Goal: Use online tool/utility: Utilize a website feature to perform a specific function

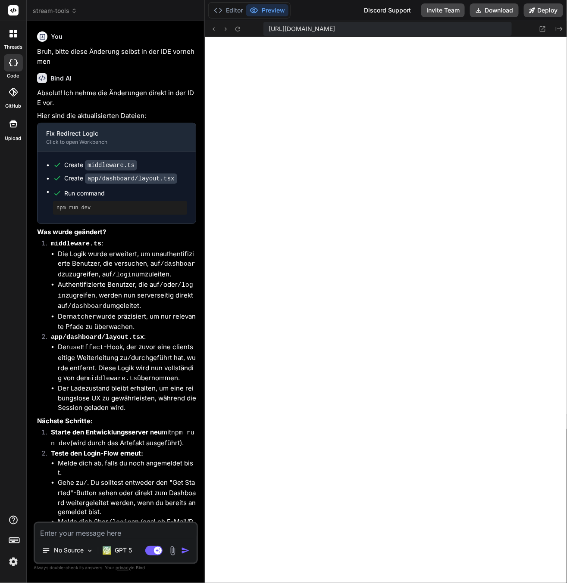
scroll to position [508, 0]
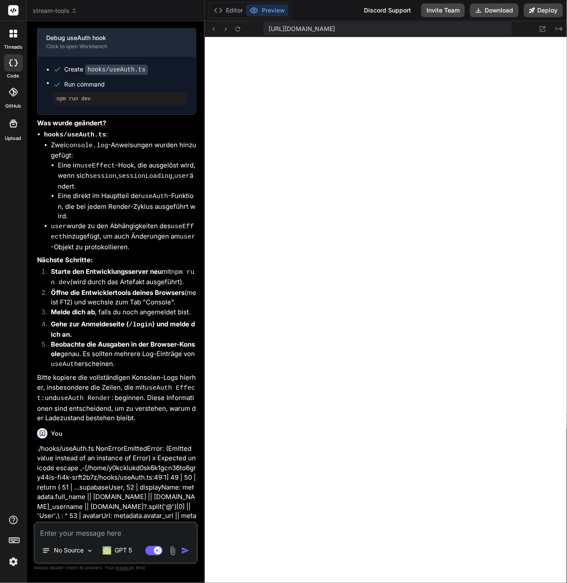
type textarea "x"
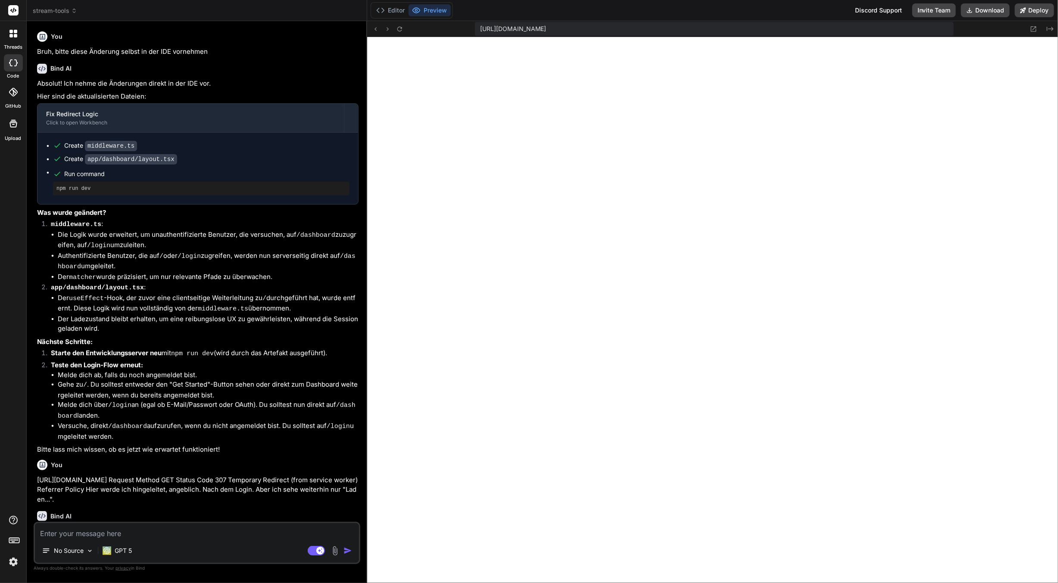
scroll to position [439, 0]
drag, startPoint x: 12, startPoint y: 103, endPoint x: 12, endPoint y: 109, distance: 5.2
click at [12, 109] on label "GitHub" at bounding box center [13, 106] width 16 height 7
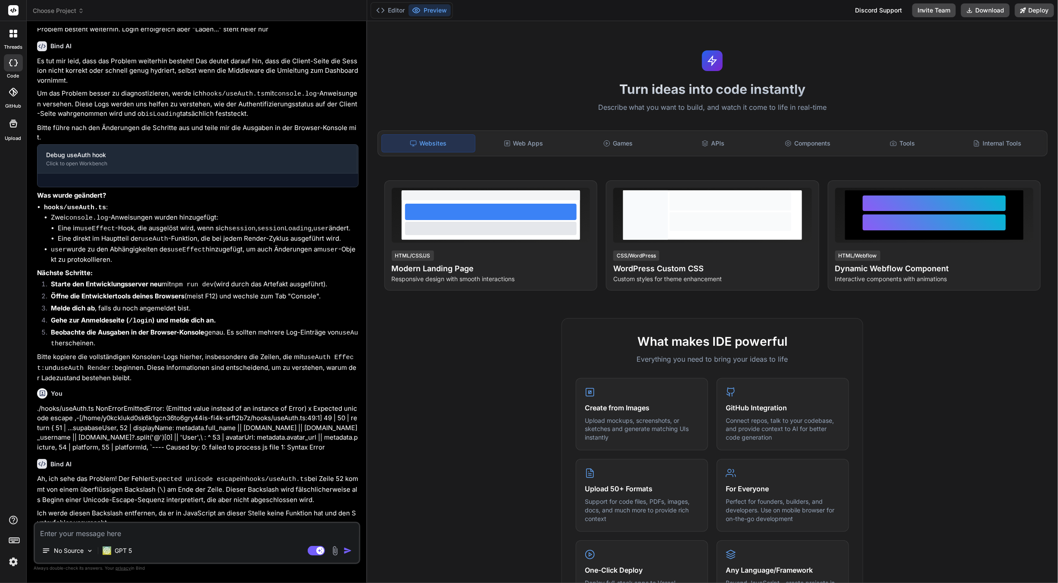
scroll to position [1064, 0]
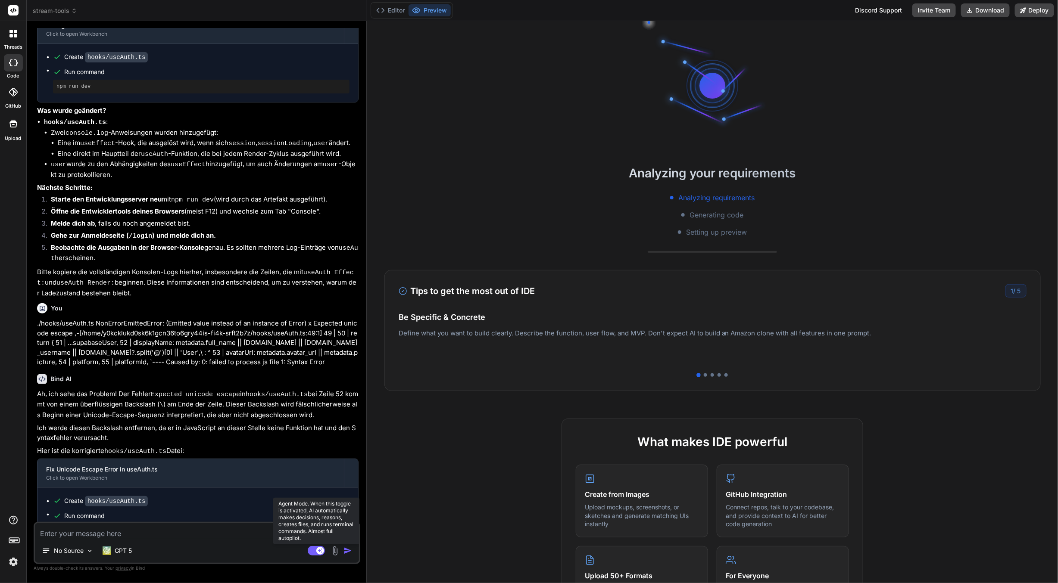
click at [317, 550] on rect at bounding box center [320, 551] width 8 height 8
click at [317, 550] on rect at bounding box center [316, 550] width 17 height 9
click at [7, 95] on div at bounding box center [13, 92] width 19 height 19
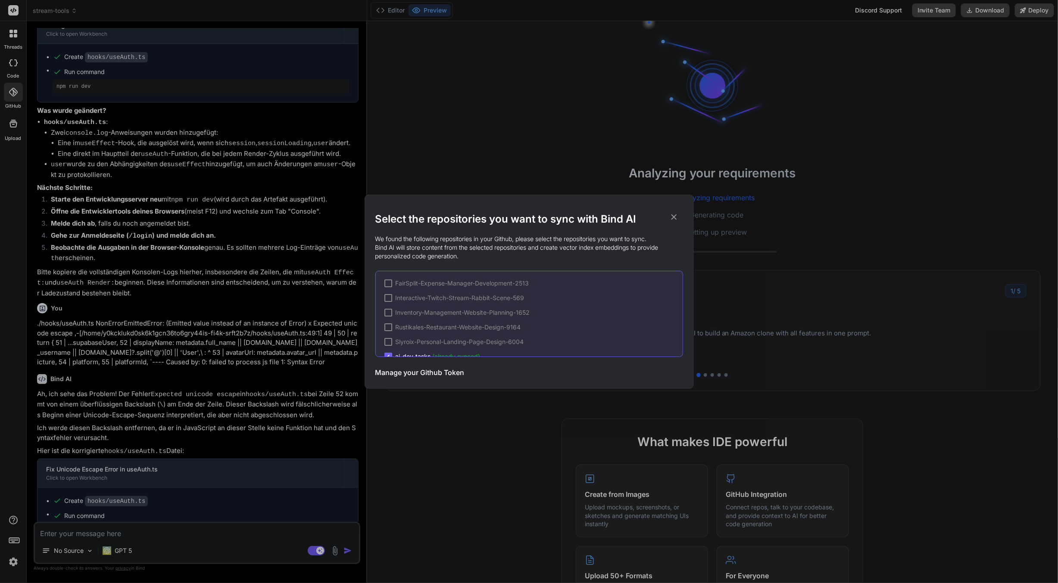
click at [11, 131] on div "Select the repositories you want to sync with Bind AI We found the following re…" at bounding box center [529, 291] width 1058 height 583
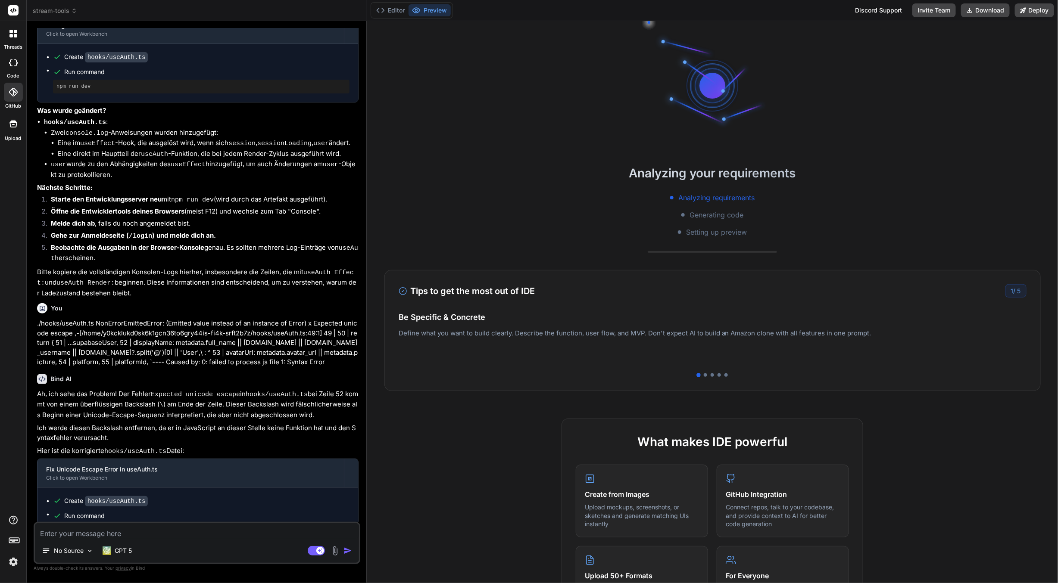
click at [14, 121] on icon at bounding box center [13, 124] width 8 height 8
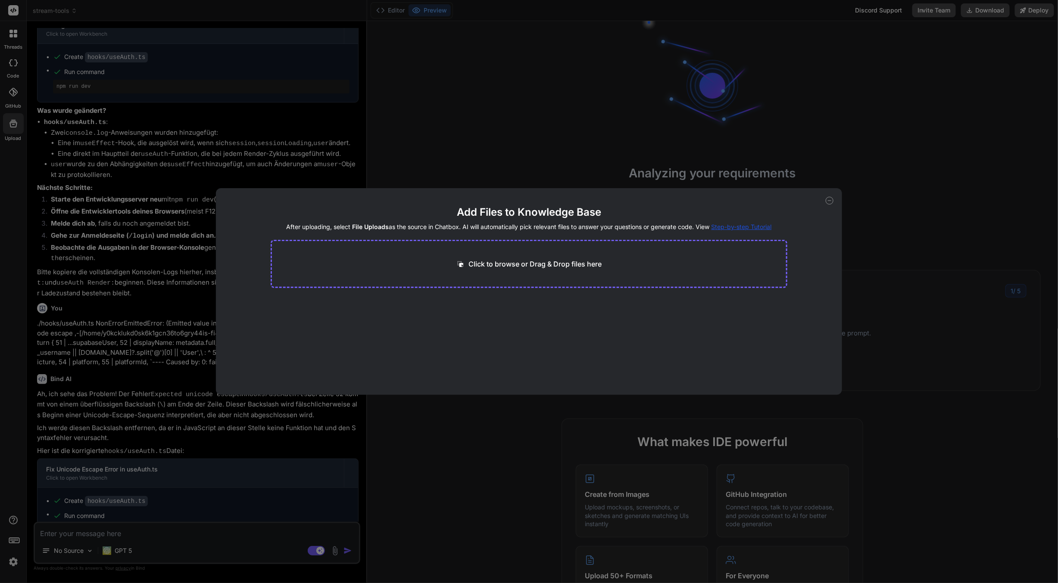
drag, startPoint x: 14, startPoint y: 114, endPoint x: 14, endPoint y: 69, distance: 44.8
click at [14, 113] on div "Add Files to Knowledge Base After uploading, select File Uploads as the source …" at bounding box center [529, 291] width 1058 height 583
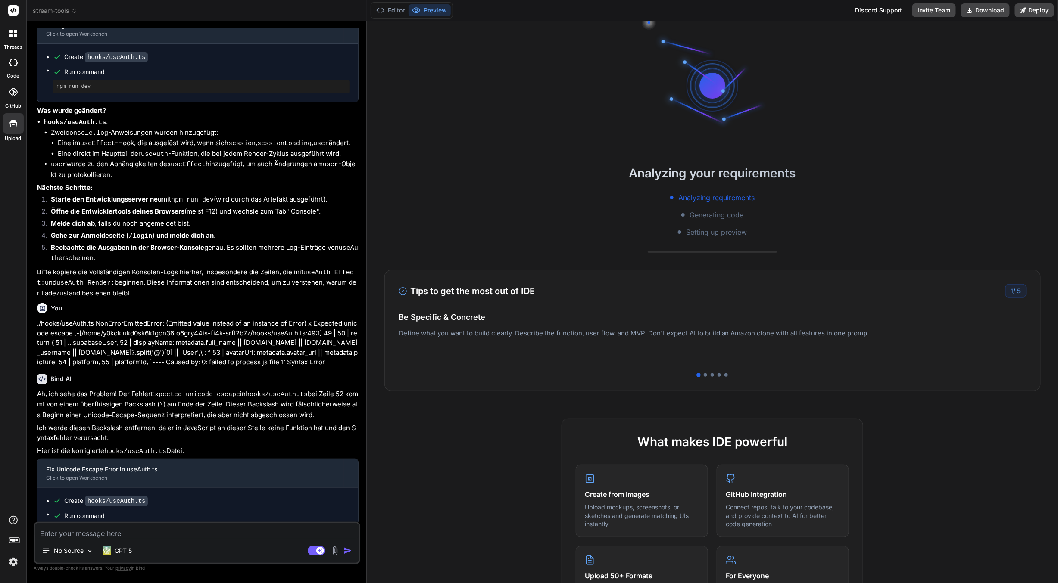
click at [14, 68] on div at bounding box center [13, 62] width 19 height 17
click at [16, 44] on label "threads" at bounding box center [13, 47] width 19 height 7
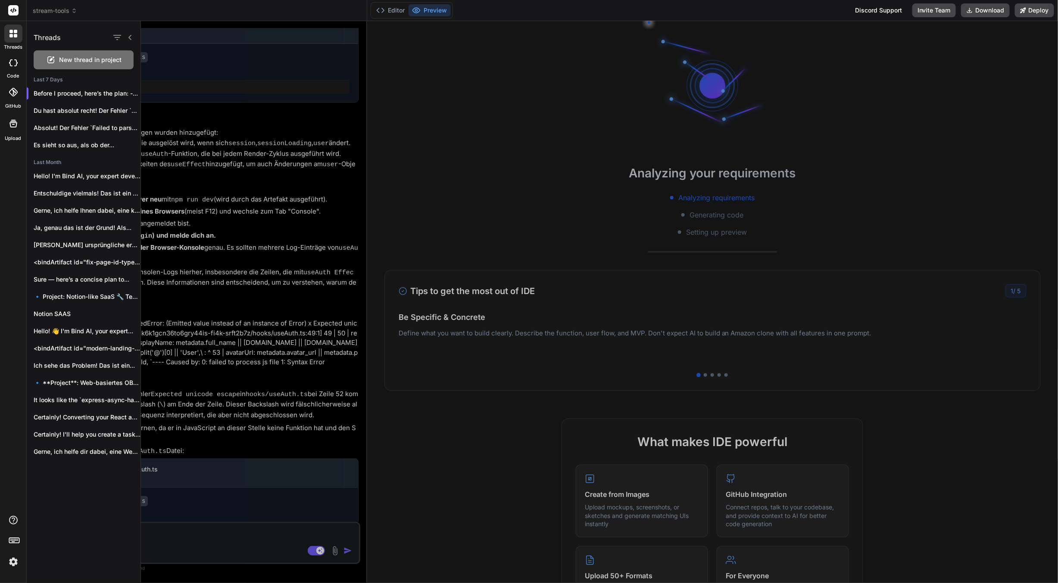
click at [16, 37] on div at bounding box center [13, 34] width 18 height 18
click at [446, 442] on div at bounding box center [599, 302] width 917 height 562
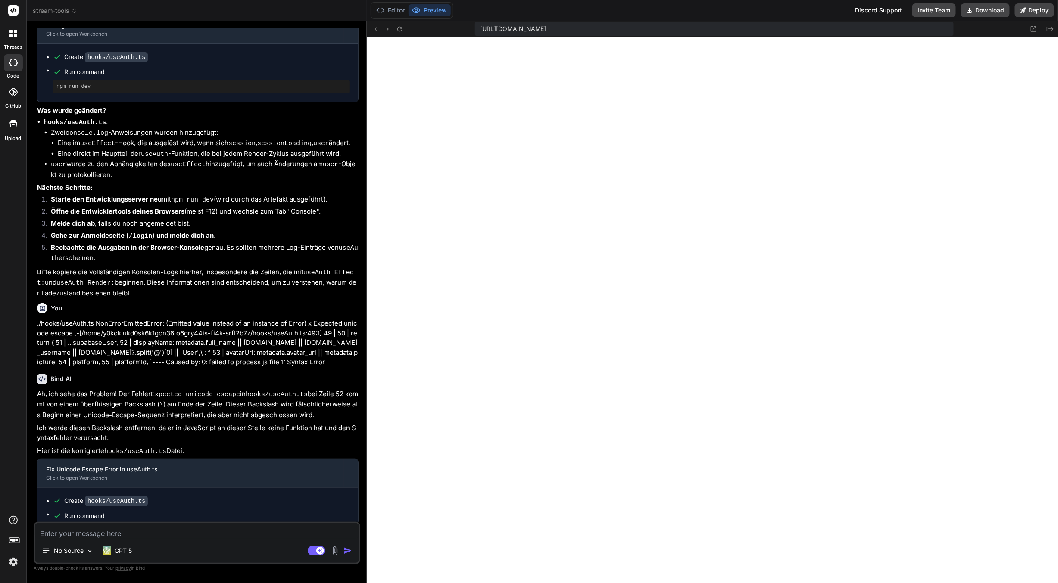
type textarea "x"
